Goal: Find specific page/section: Find specific page/section

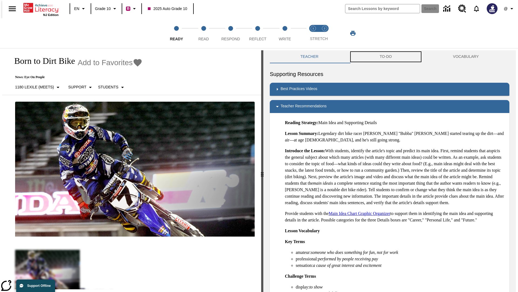
click at [386, 57] on button "TO-DO" at bounding box center [385, 56] width 73 height 13
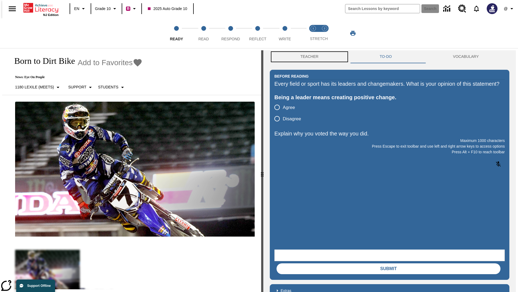
scroll to position [0, 0]
